Goal: Transaction & Acquisition: Purchase product/service

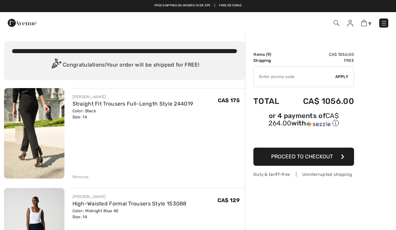
click at [361, 27] on span "9" at bounding box center [279, 22] width 218 height 9
click at [366, 26] on img at bounding box center [364, 23] width 6 height 6
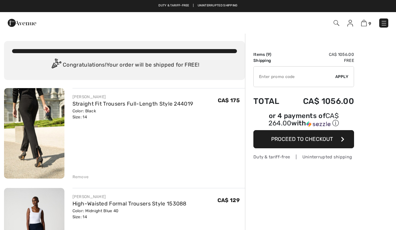
checkbox input "true"
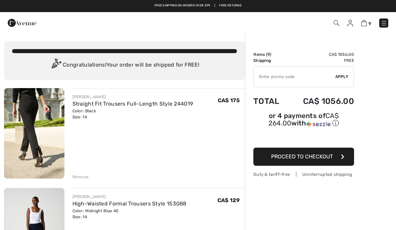
click at [336, 20] on img at bounding box center [337, 23] width 6 height 6
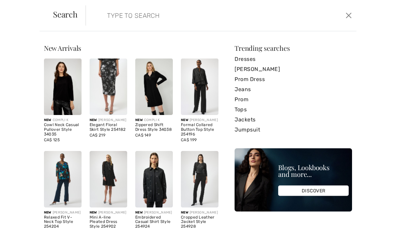
click at [245, 111] on link "Tops" at bounding box center [293, 109] width 117 height 10
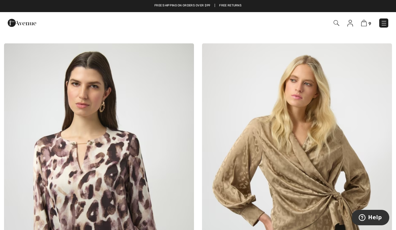
scroll to position [2051, 0]
